Goal: Transaction & Acquisition: Purchase product/service

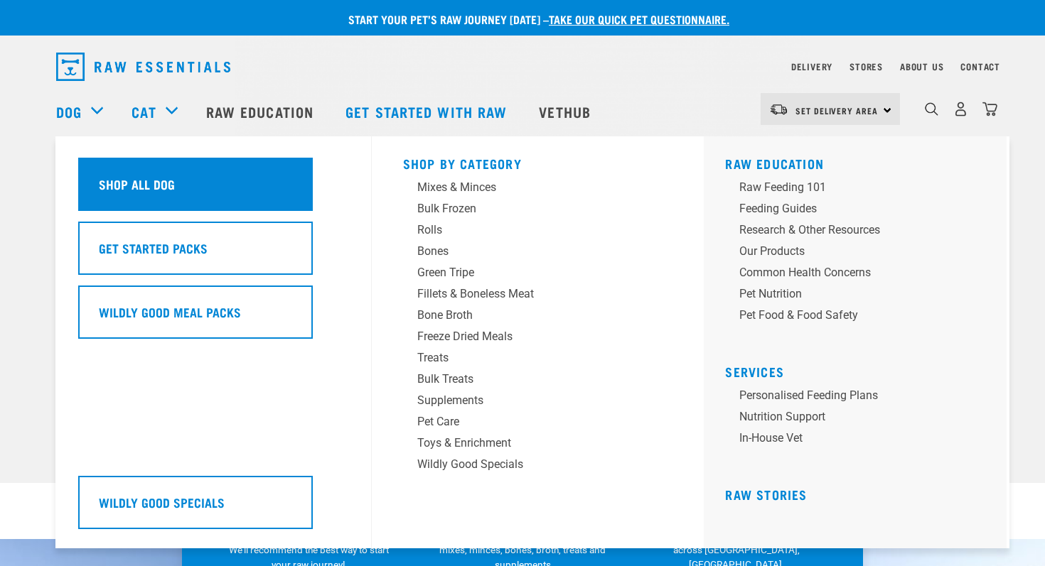
click at [123, 188] on h5 "Shop All Dog" at bounding box center [137, 184] width 76 height 18
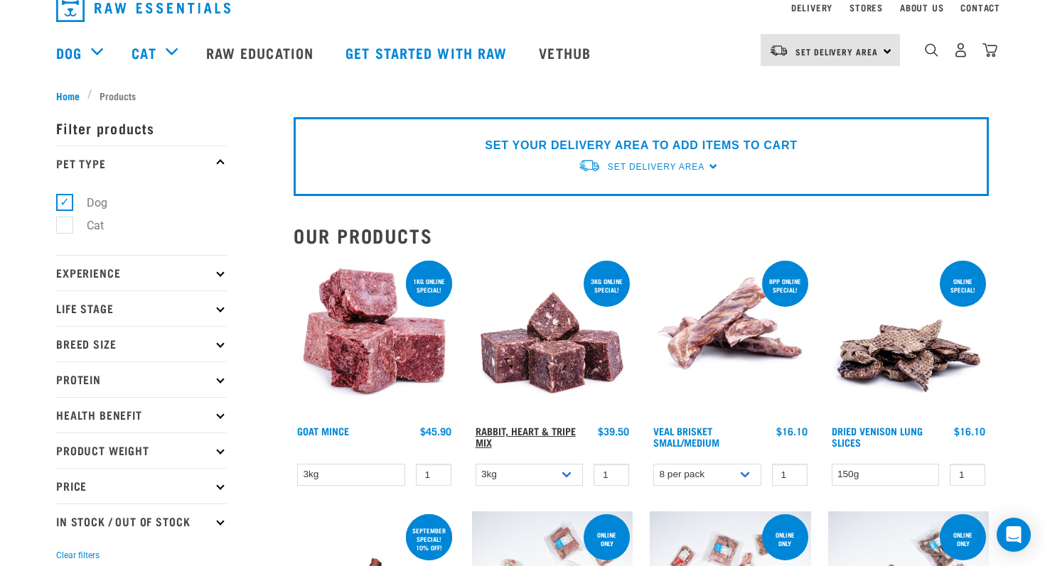
scroll to position [18, 0]
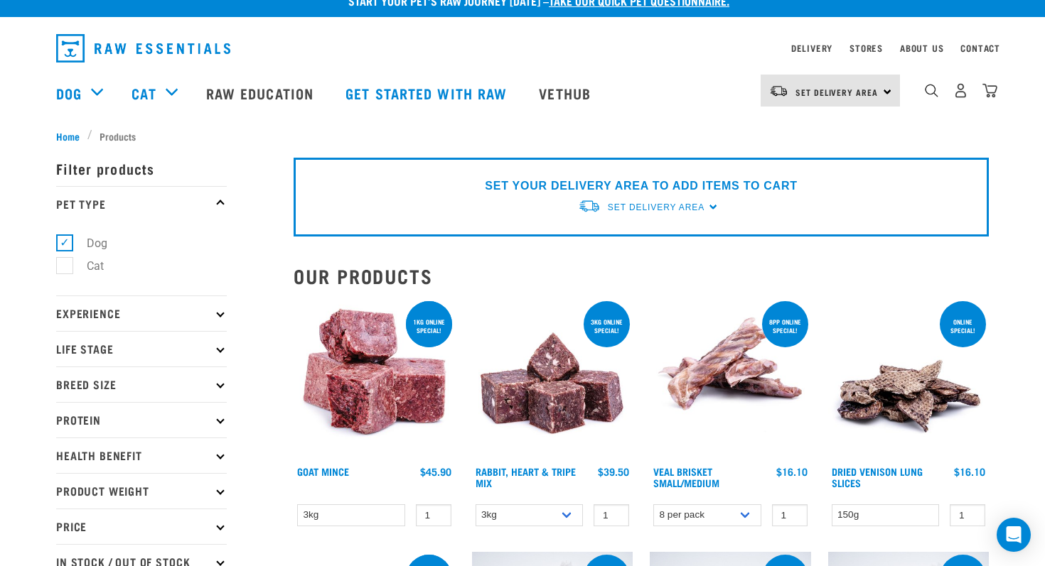
click at [98, 531] on p "Price" at bounding box center [141, 527] width 171 height 36
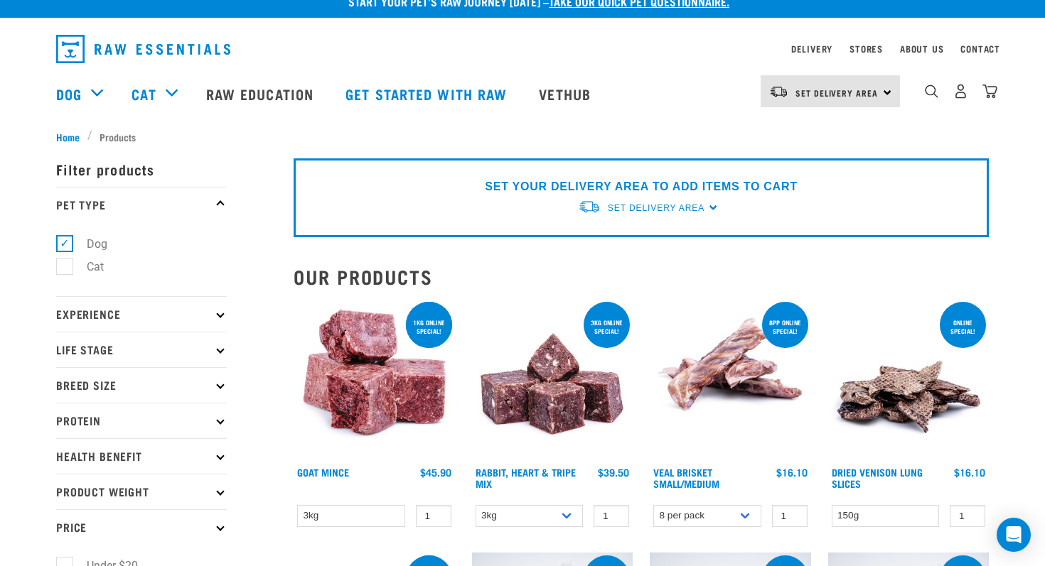
scroll to position [0, 0]
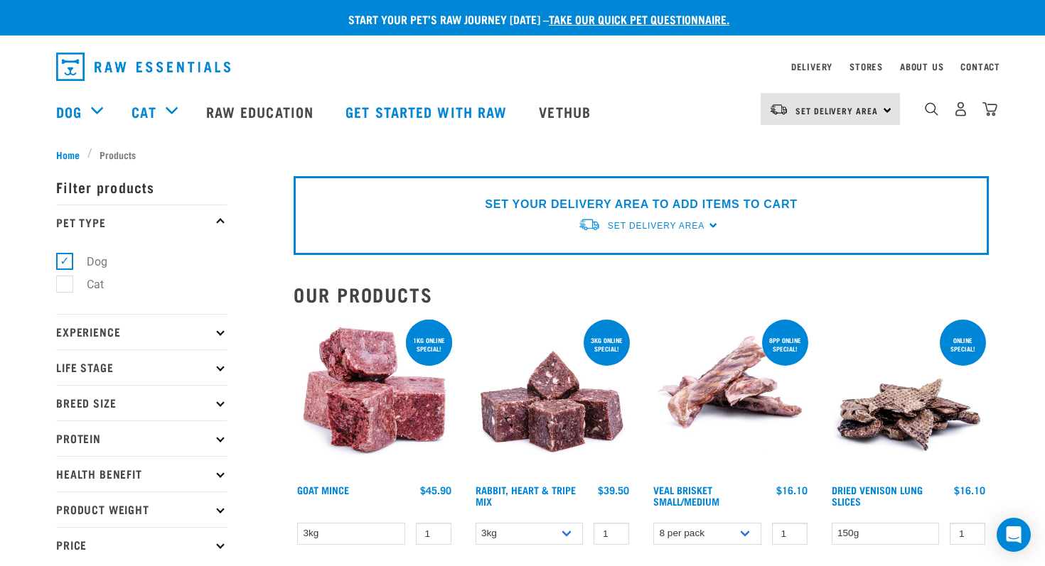
click at [162, 366] on p "Life Stage" at bounding box center [141, 368] width 171 height 36
click at [65, 477] on label "Adult Dog" at bounding box center [103, 476] width 78 height 18
click at [65, 477] on input "Adult Dog" at bounding box center [60, 473] width 9 height 9
checkbox input "true"
click at [217, 335] on p "Experience" at bounding box center [141, 332] width 171 height 36
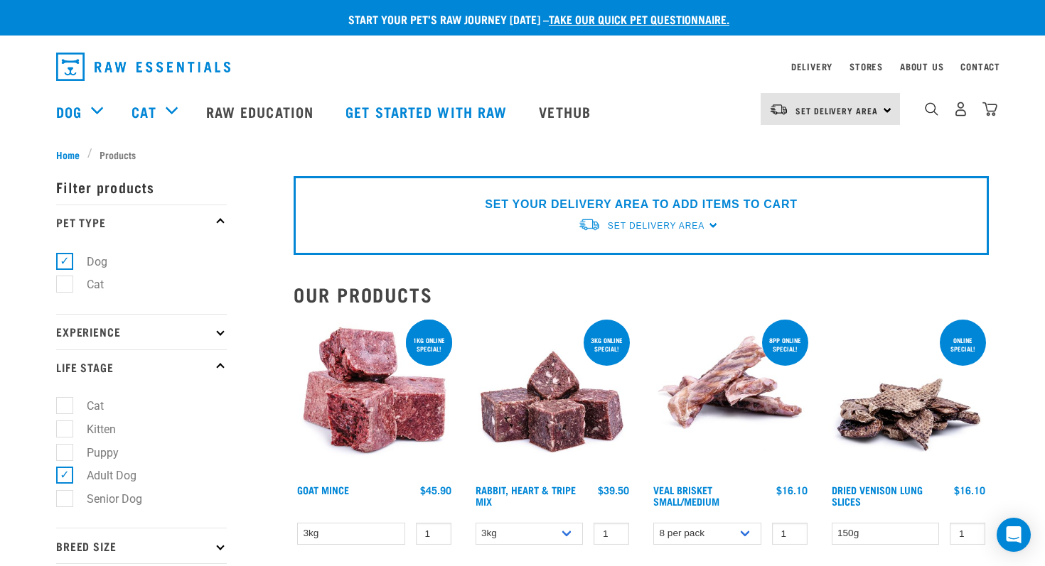
click at [134, 331] on p "Experience" at bounding box center [141, 332] width 171 height 36
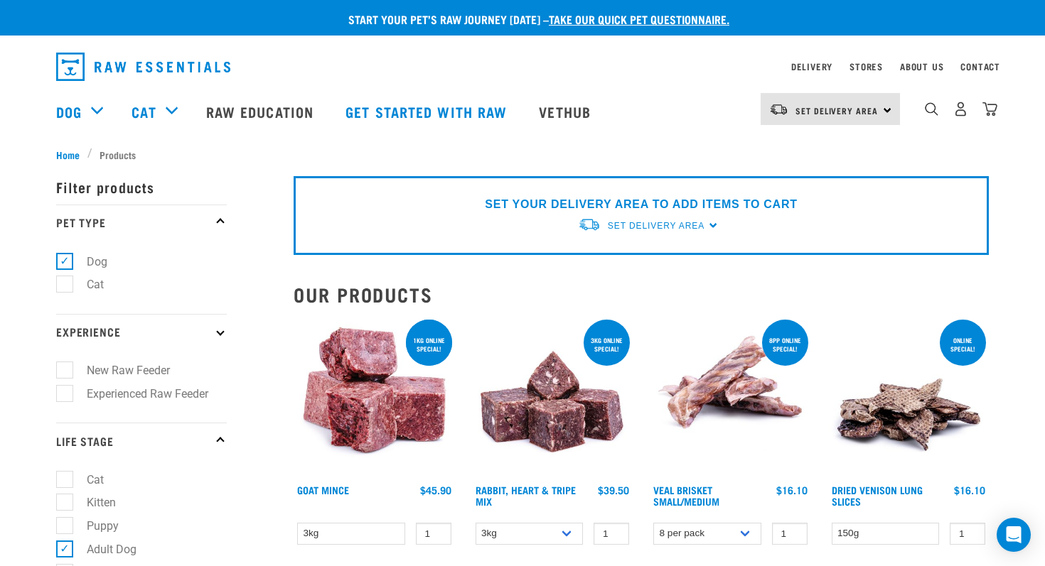
click at [64, 394] on label "Experienced Raw Feeder" at bounding box center [139, 394] width 150 height 18
click at [62, 394] on input "Experienced Raw Feeder" at bounding box center [60, 391] width 9 height 9
checkbox input "true"
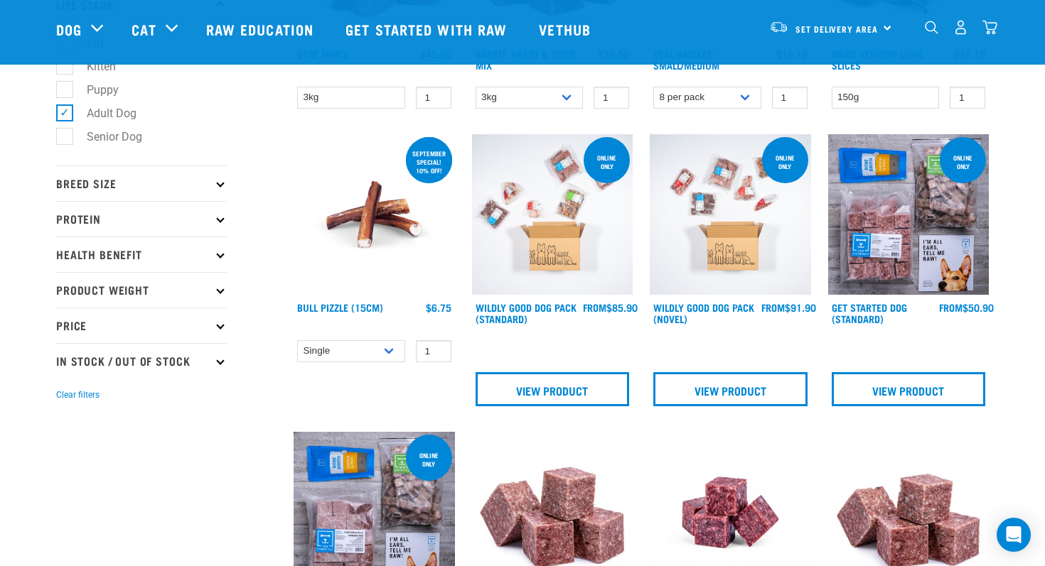
scroll to position [333, 0]
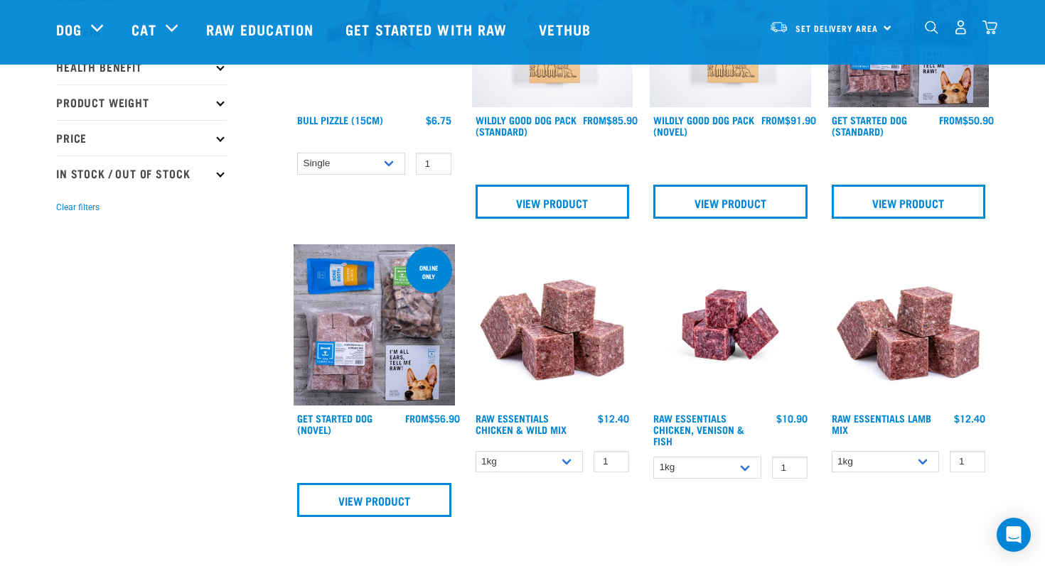
scroll to position [512, 0]
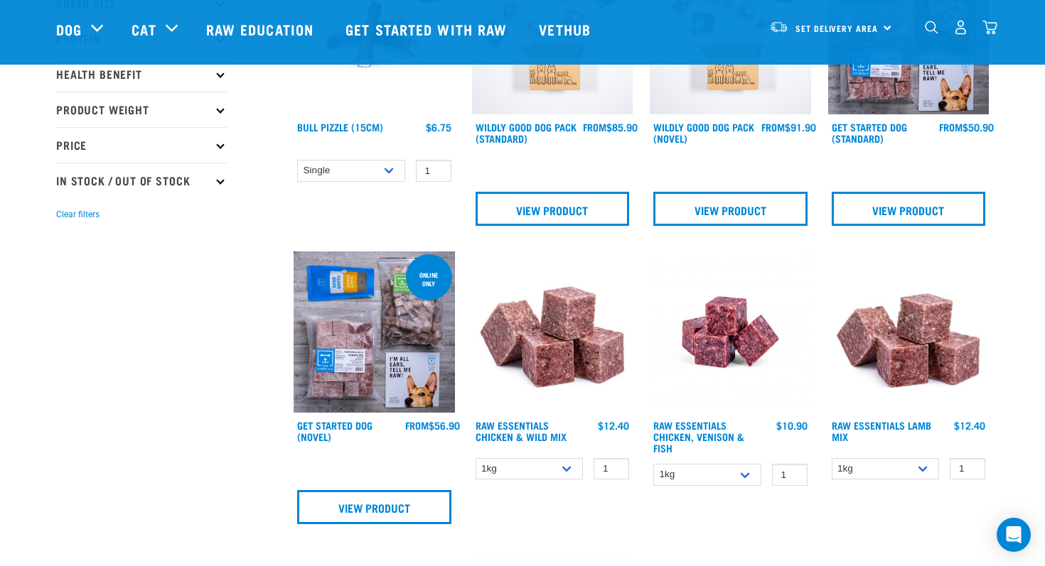
click at [146, 181] on p "In Stock / Out Of Stock" at bounding box center [141, 181] width 171 height 36
click at [102, 220] on label "In Stock" at bounding box center [98, 219] width 69 height 18
click at [65, 220] on input "In Stock" at bounding box center [60, 217] width 9 height 9
checkbox input "true"
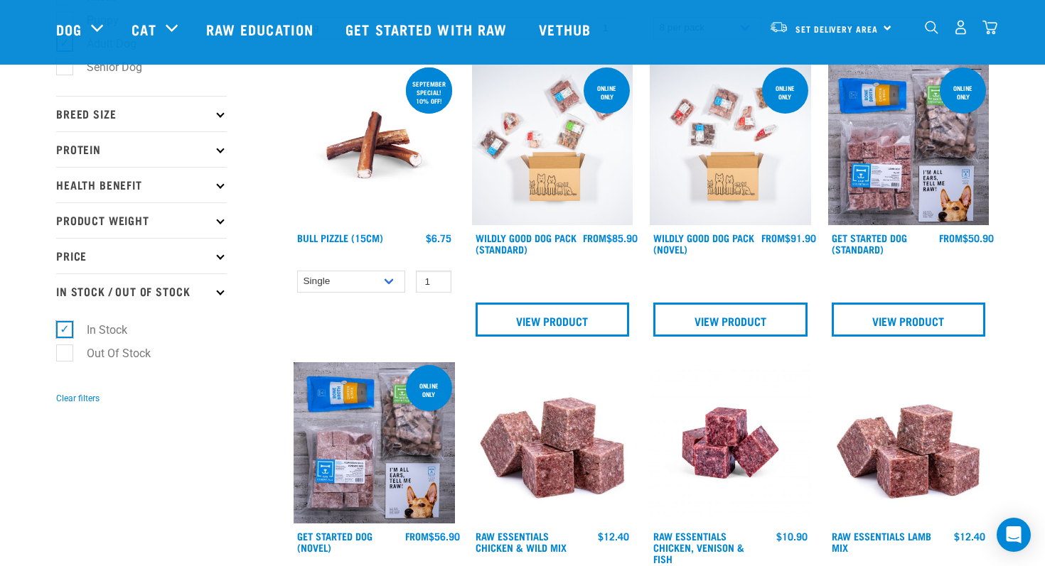
scroll to position [397, 0]
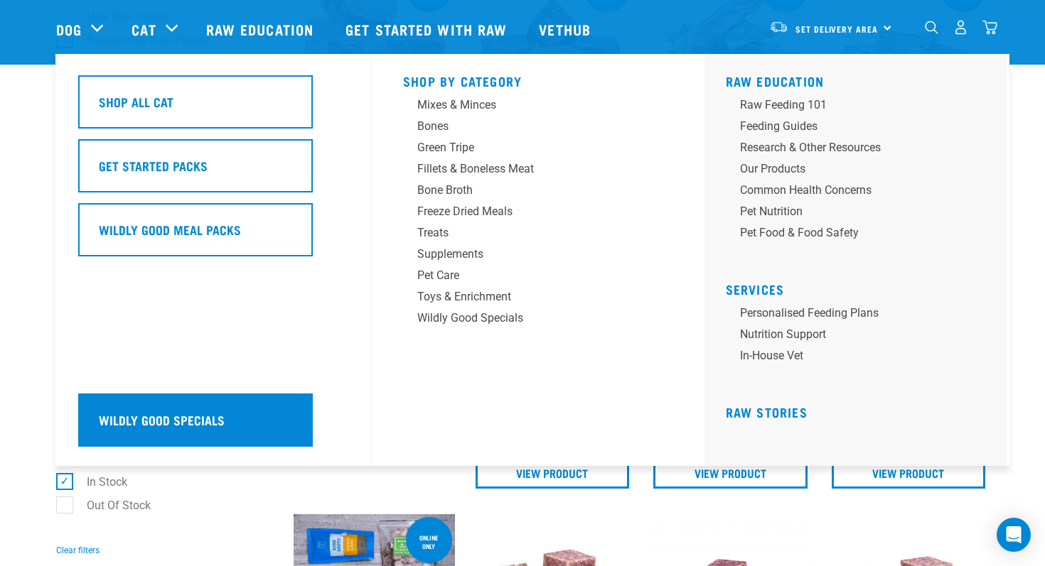
scroll to position [259, 0]
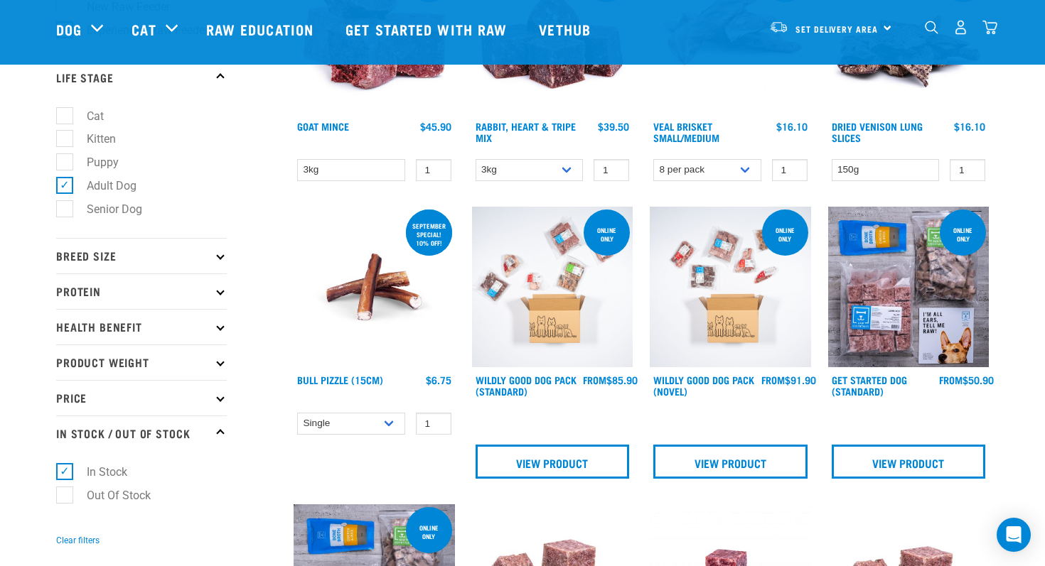
click at [177, 362] on p "Product Weight" at bounding box center [141, 363] width 171 height 36
click at [64, 429] on label "1kg" at bounding box center [87, 425] width 47 height 18
click at [63, 427] on input "1kg" at bounding box center [60, 422] width 9 height 9
checkbox input "true"
click at [64, 451] on label "2kg" at bounding box center [87, 448] width 47 height 18
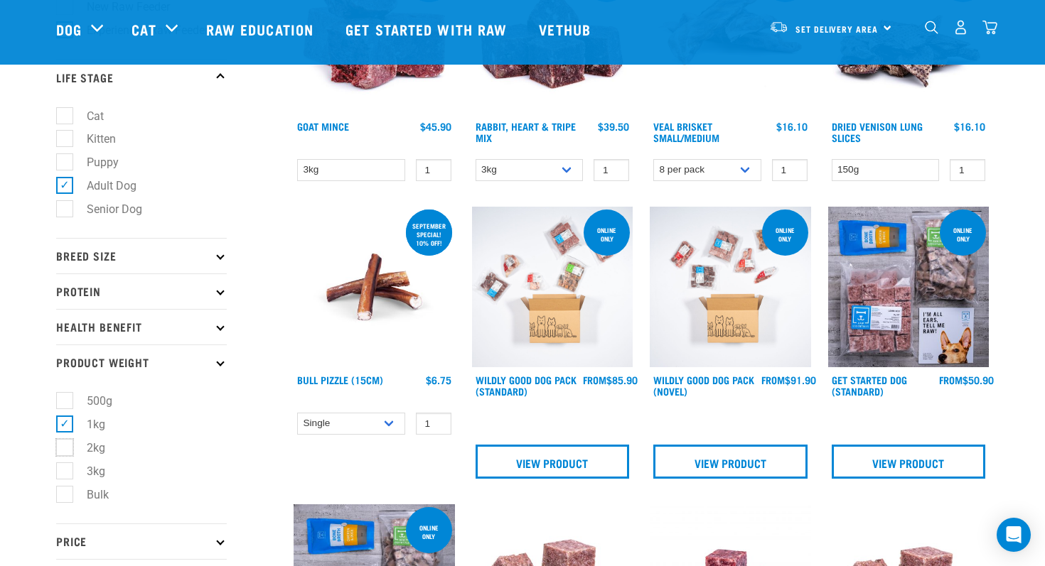
click at [63, 450] on input "2kg" at bounding box center [60, 445] width 9 height 9
checkbox input "true"
click at [64, 475] on label "3kg" at bounding box center [87, 472] width 47 height 18
click at [63, 473] on input "3kg" at bounding box center [60, 468] width 9 height 9
checkbox input "true"
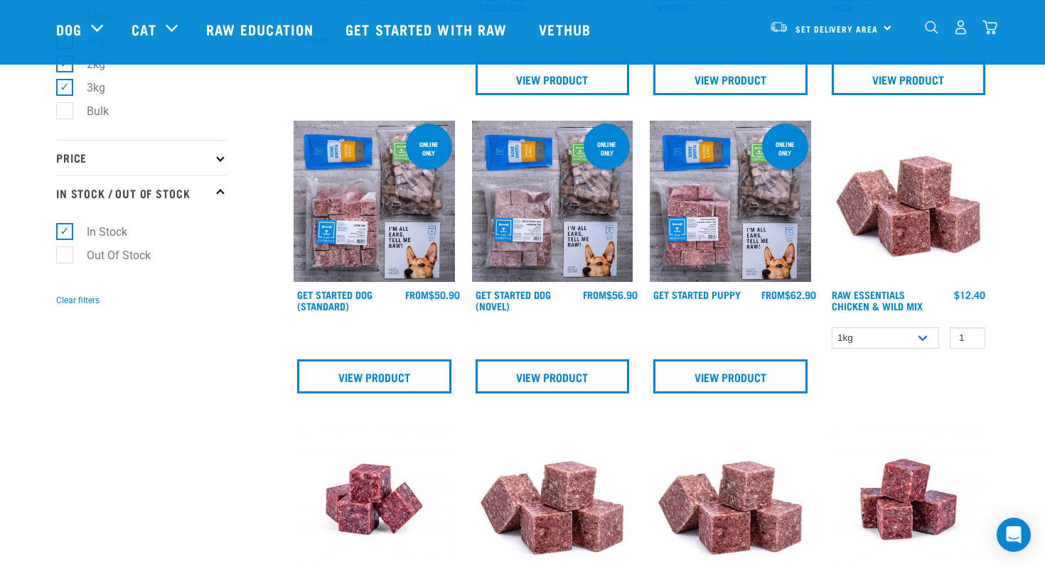
scroll to position [652, 0]
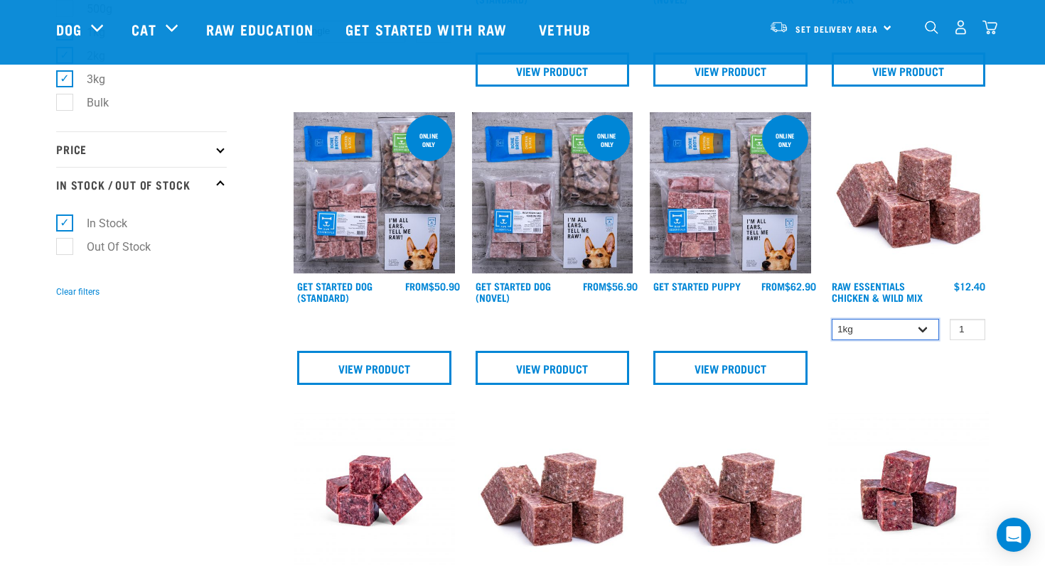
click at [893, 331] on select "1kg 3kg Bulk (10kg)" at bounding box center [886, 330] width 108 height 22
select select "709"
click at [832, 319] on select "1kg 3kg Bulk (10kg)" at bounding box center [886, 330] width 108 height 22
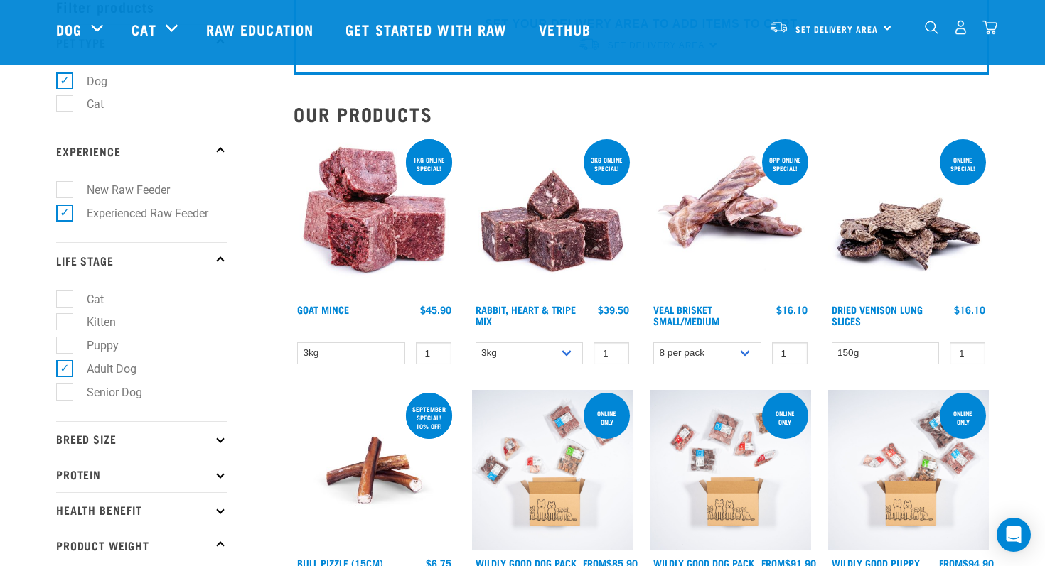
scroll to position [75, 0]
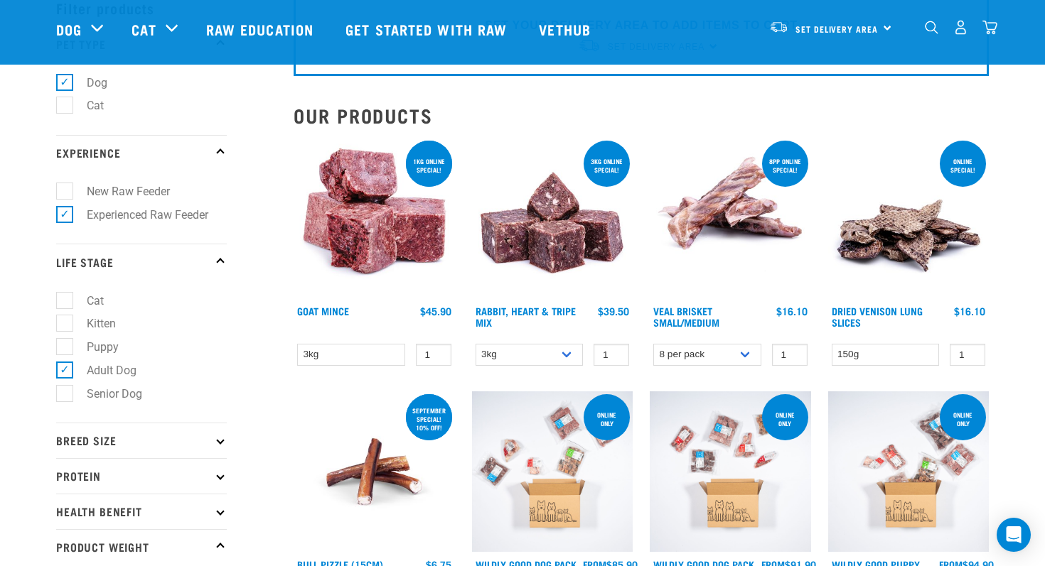
click at [557, 260] on img at bounding box center [552, 218] width 161 height 161
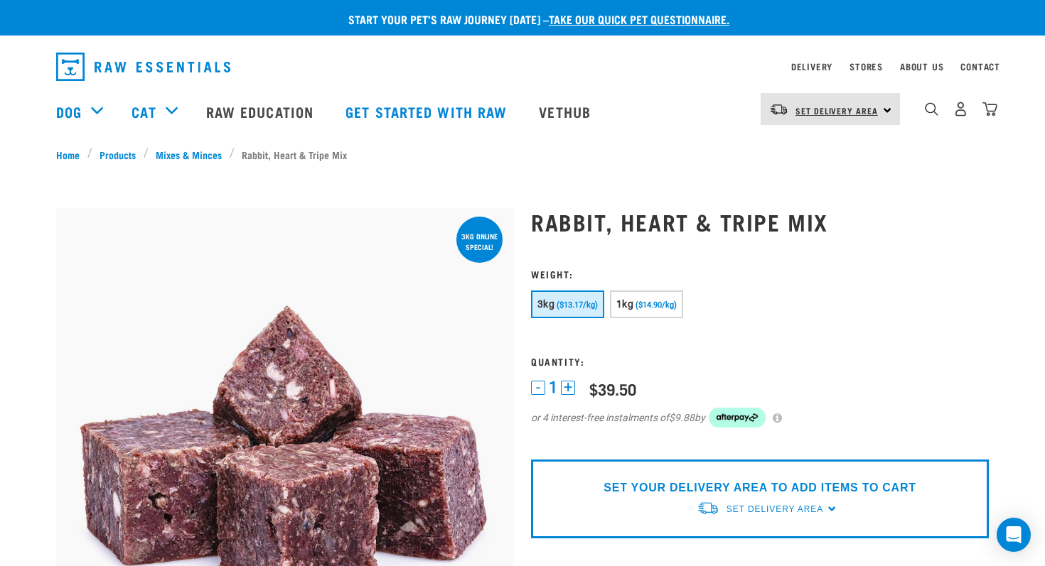
click at [830, 108] on span "Set Delivery Area" at bounding box center [836, 110] width 82 height 5
click at [802, 184] on link "[GEOGRAPHIC_DATA]" at bounding box center [829, 180] width 136 height 31
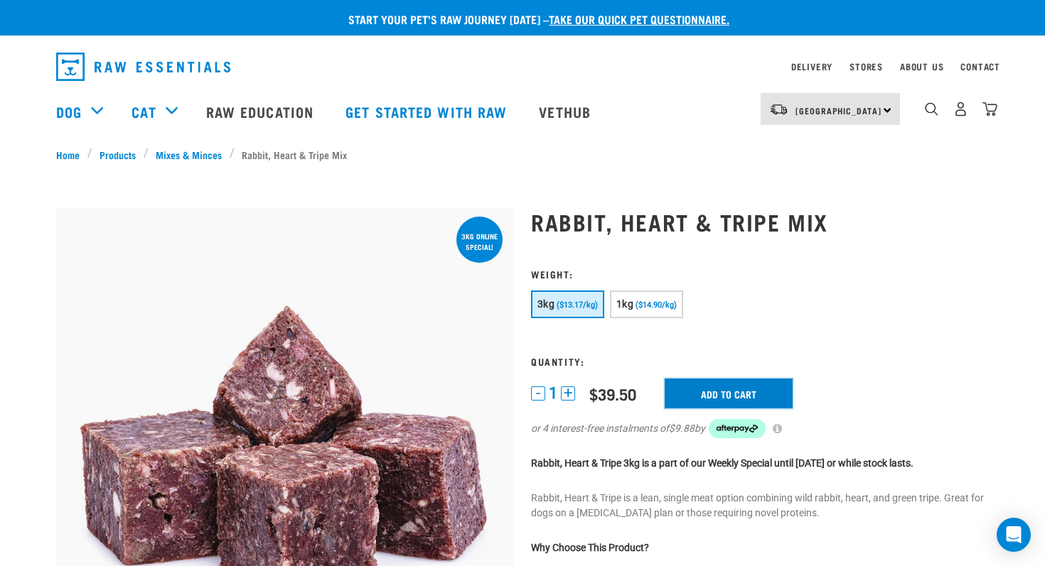
click at [713, 394] on input "Add to cart" at bounding box center [729, 394] width 128 height 30
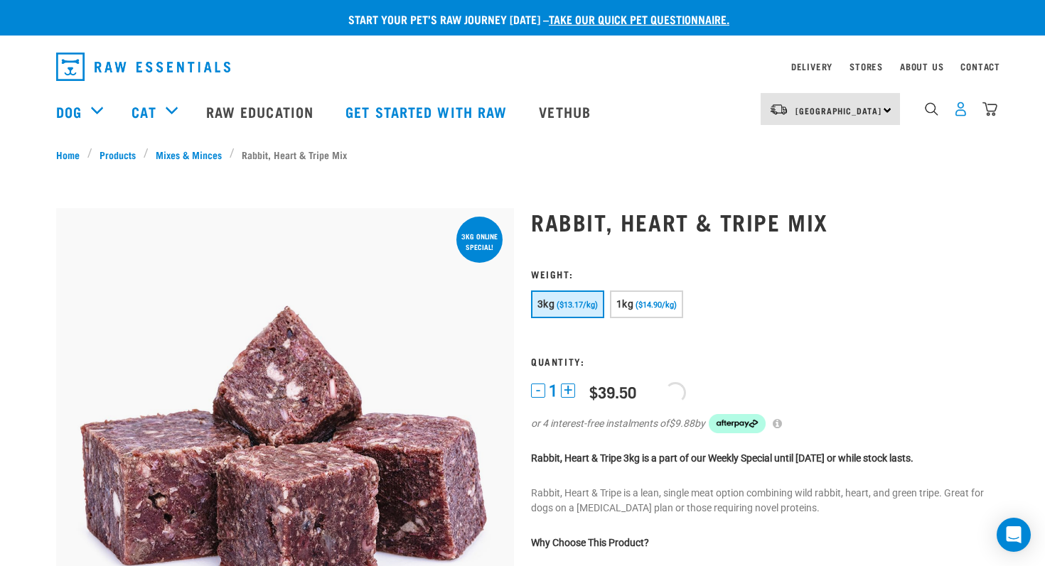
click at [960, 110] on img "dropdown navigation" at bounding box center [960, 109] width 15 height 15
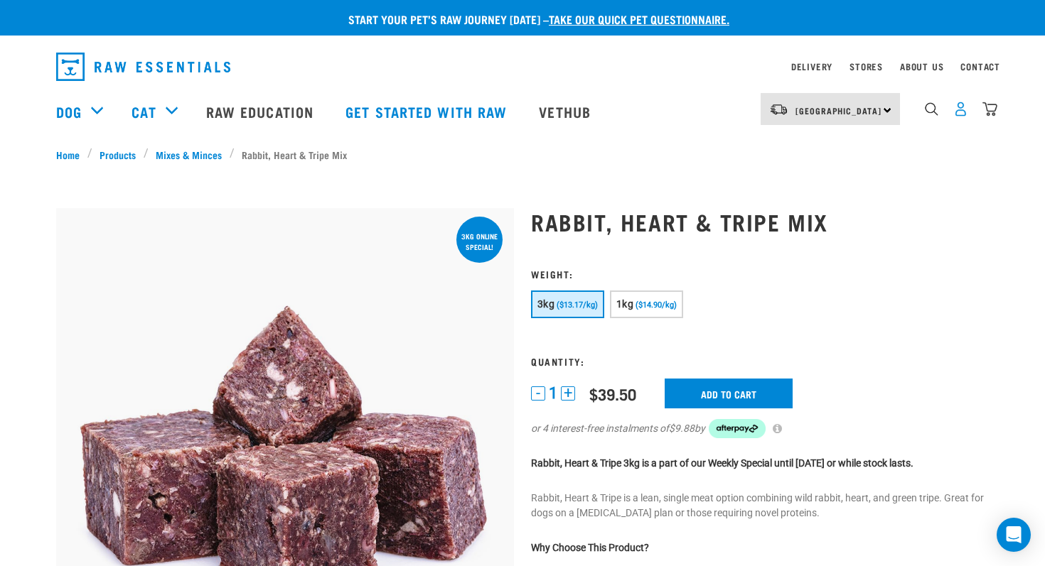
click at [957, 108] on img "dropdown navigation" at bounding box center [960, 109] width 15 height 15
click at [959, 110] on img "dropdown navigation" at bounding box center [960, 109] width 15 height 15
click at [987, 112] on img "dropdown navigation" at bounding box center [989, 109] width 15 height 15
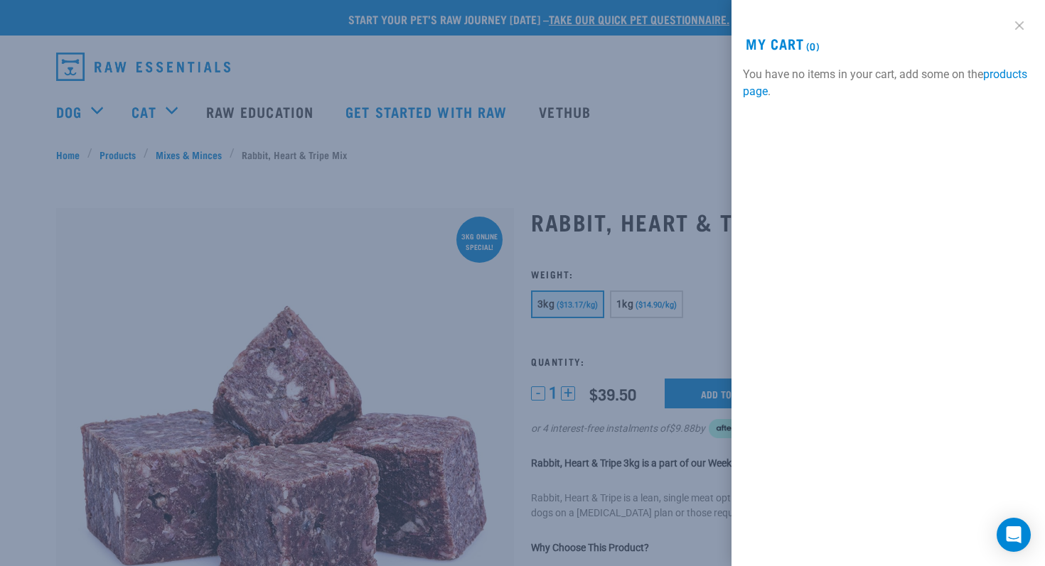
click at [1015, 22] on link at bounding box center [1019, 25] width 23 height 23
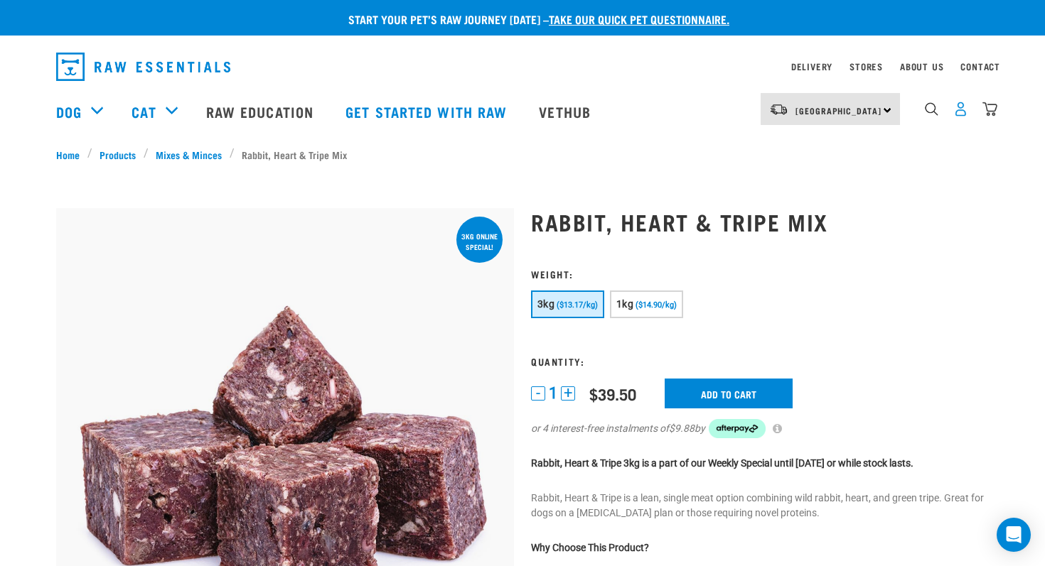
click at [962, 108] on img "dropdown navigation" at bounding box center [960, 109] width 15 height 15
click at [957, 113] on img "dropdown navigation" at bounding box center [960, 109] width 15 height 15
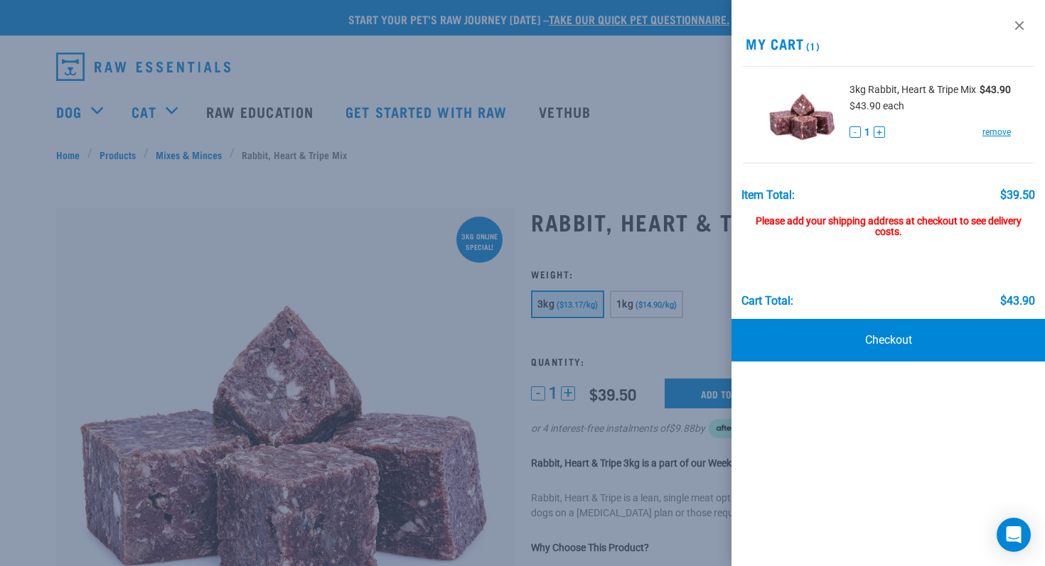
click at [629, 116] on div at bounding box center [522, 283] width 1045 height 566
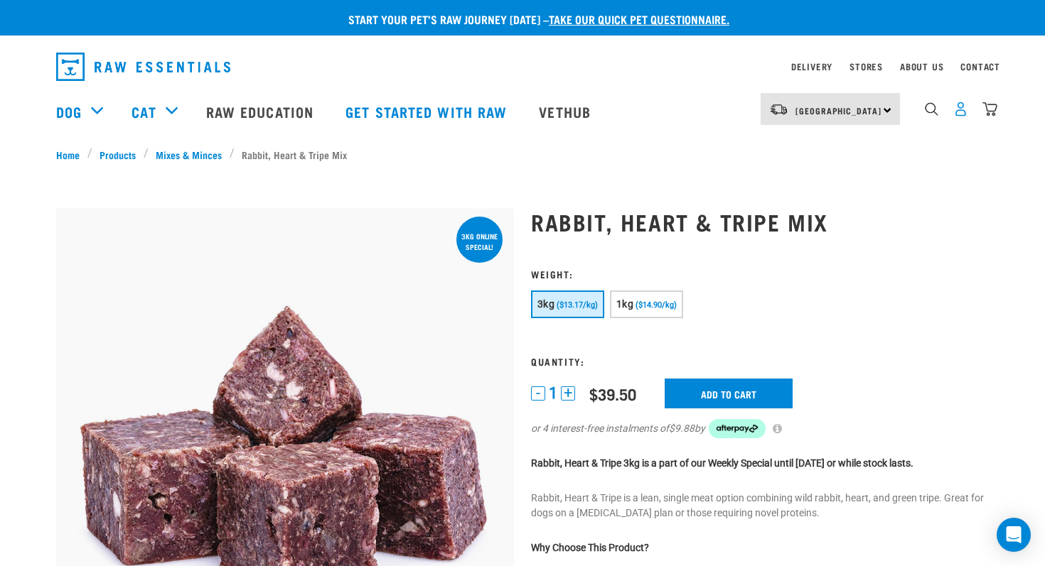
click at [955, 112] on img "dropdown navigation" at bounding box center [960, 109] width 15 height 15
click at [960, 110] on img "dropdown navigation" at bounding box center [960, 109] width 15 height 15
click at [227, 113] on link "Raw Education" at bounding box center [261, 111] width 139 height 57
click at [192, 151] on link "Mixes & Minces" at bounding box center [189, 154] width 81 height 15
click at [181, 151] on link "Mixes & Minces" at bounding box center [189, 154] width 81 height 15
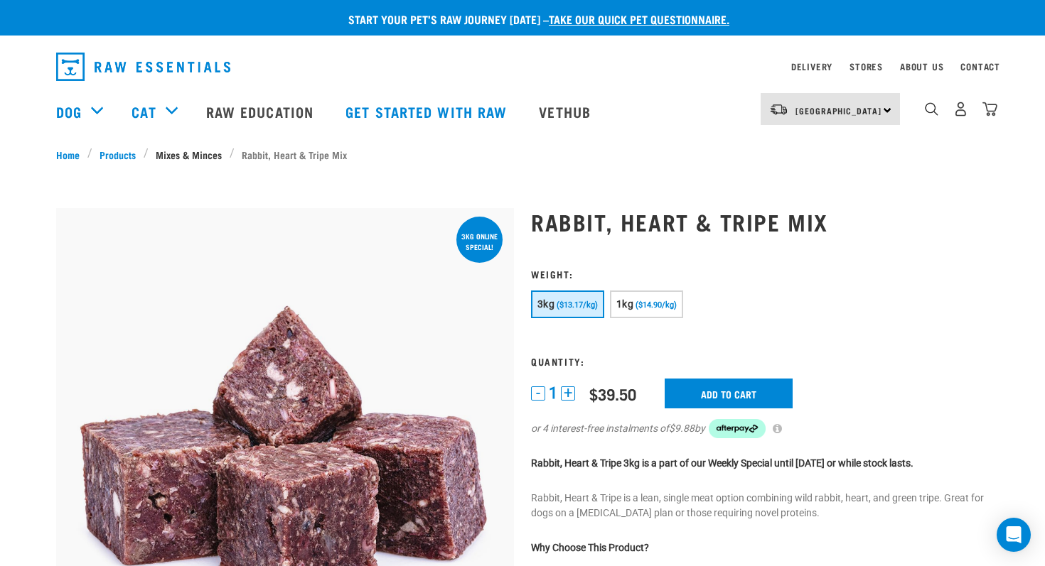
click at [178, 151] on link "Mixes & Minces" at bounding box center [189, 154] width 81 height 15
